Goal: Transaction & Acquisition: Subscribe to service/newsletter

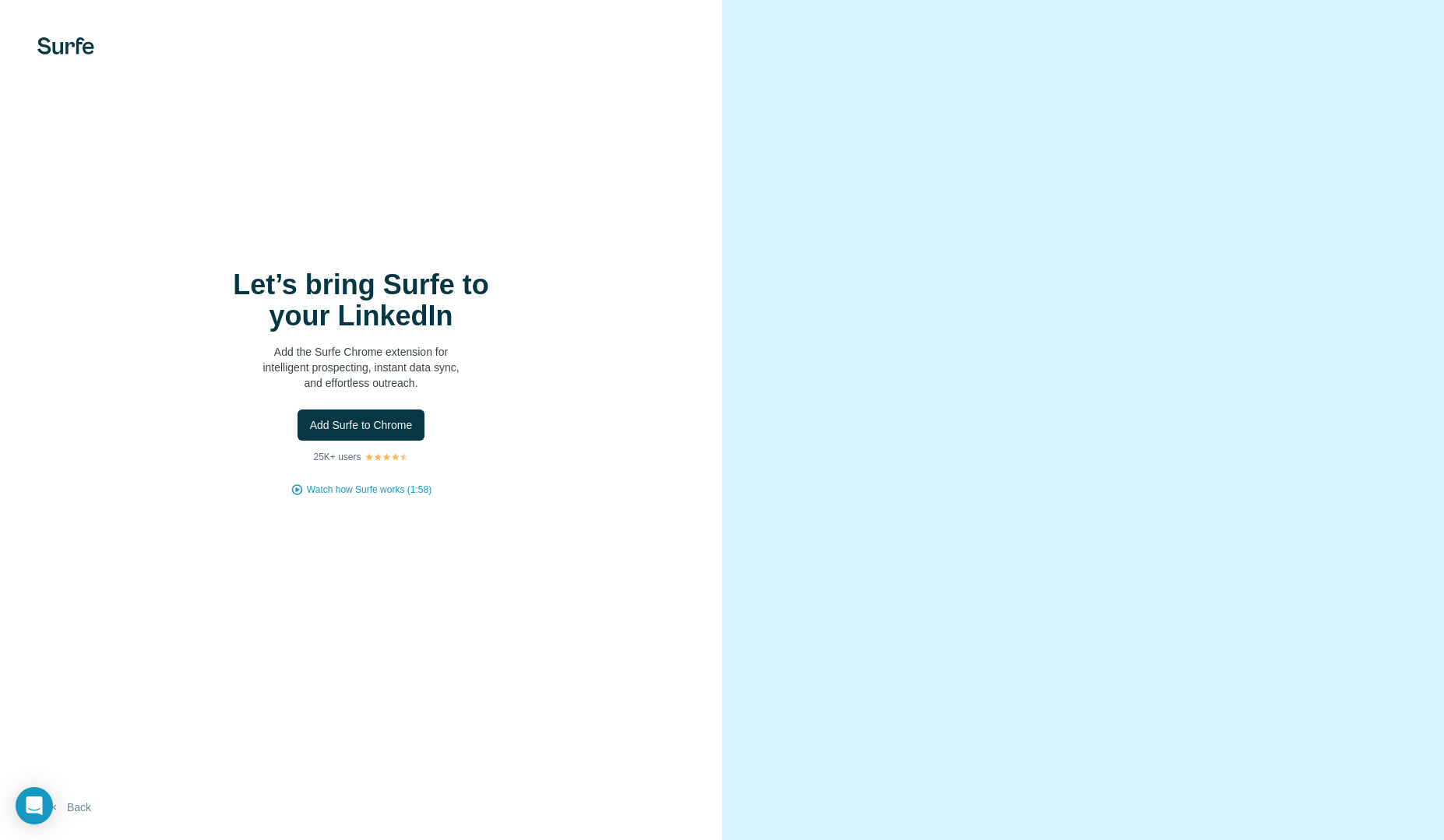
click at [89, 809] on button "Back" at bounding box center [70, 807] width 65 height 28
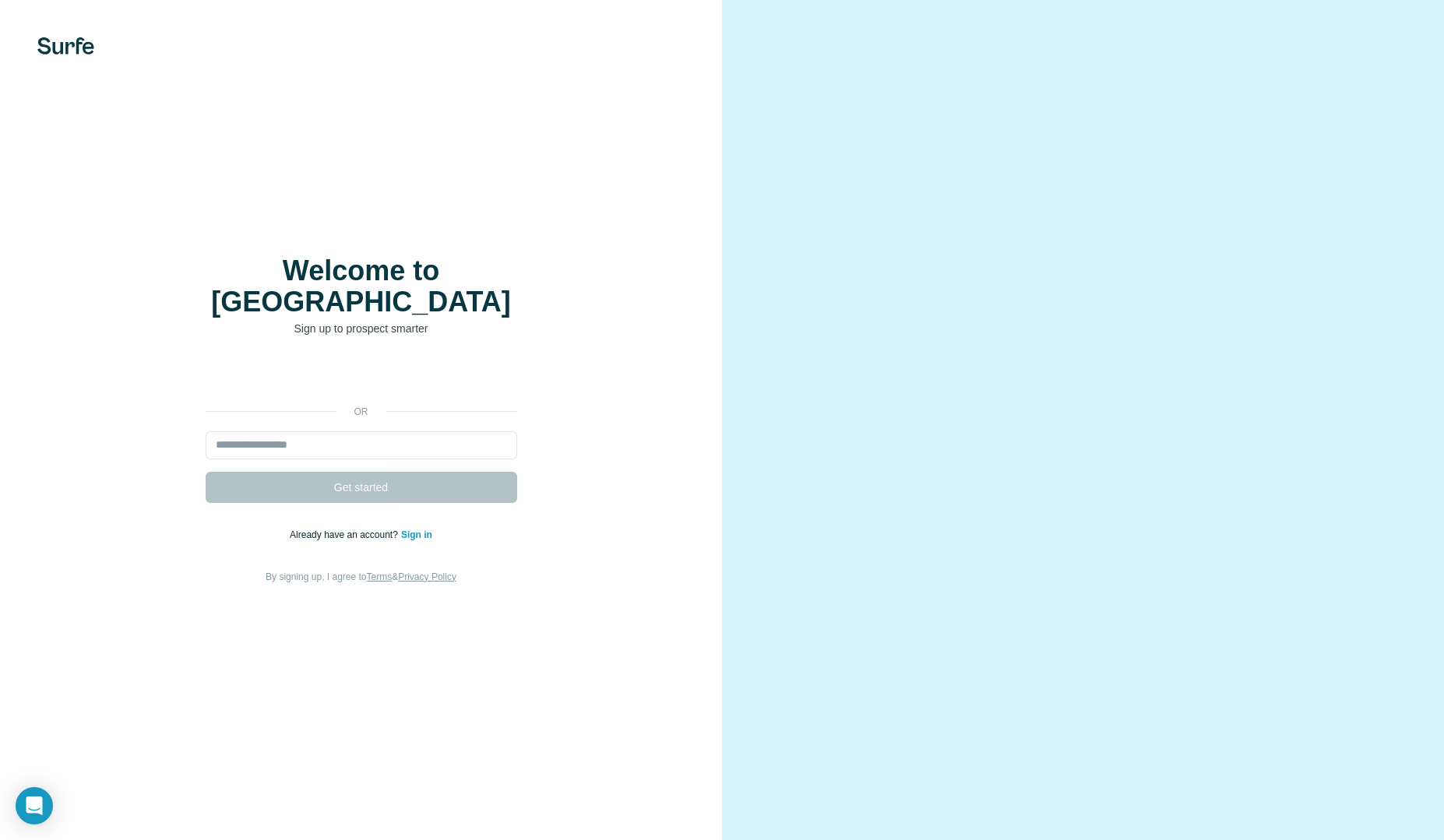
click at [87, 48] on img at bounding box center [65, 46] width 57 height 17
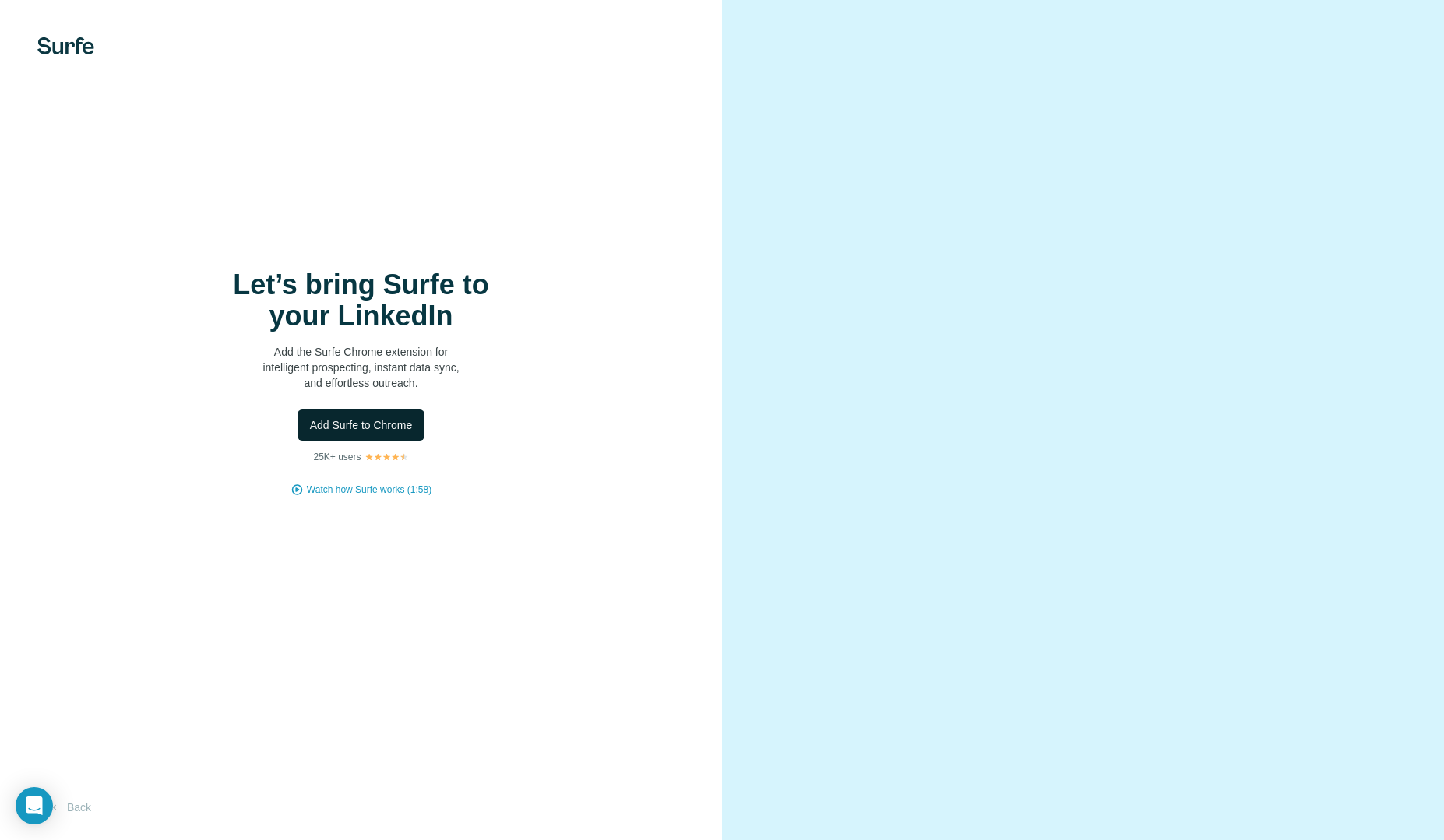
click at [408, 425] on span "Add Surfe to Chrome" at bounding box center [361, 425] width 103 height 15
